Goal: Task Accomplishment & Management: Manage account settings

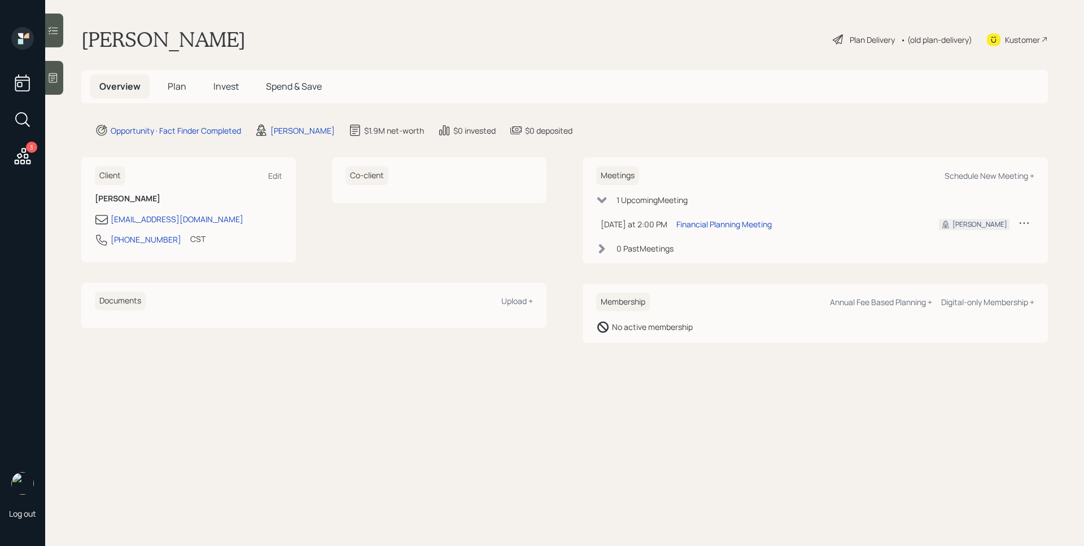
click at [59, 76] on icon at bounding box center [52, 77] width 11 height 11
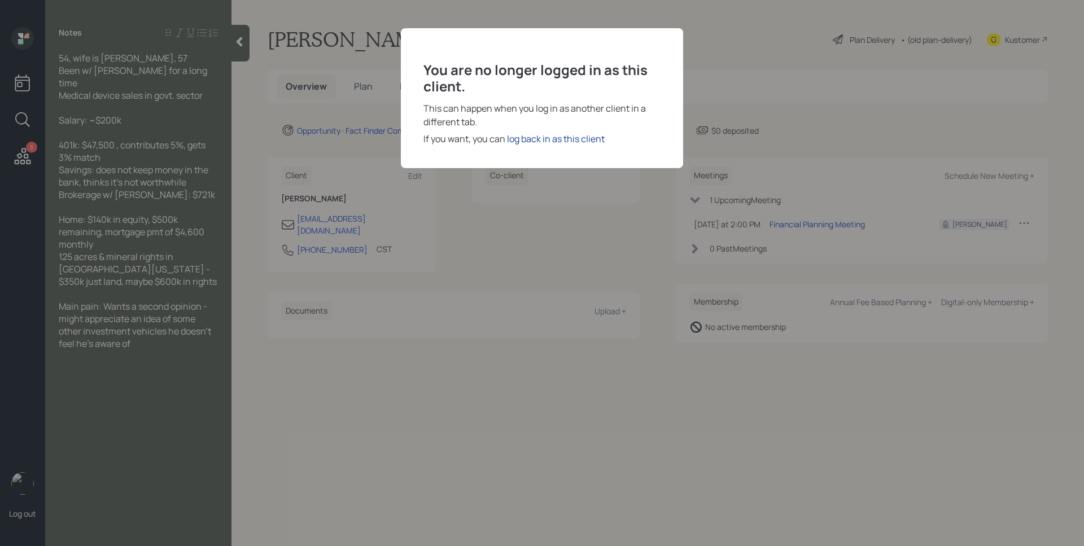
click at [559, 138] on div "log back in as this client" at bounding box center [556, 139] width 98 height 14
